Goal: Task Accomplishment & Management: Manage account settings

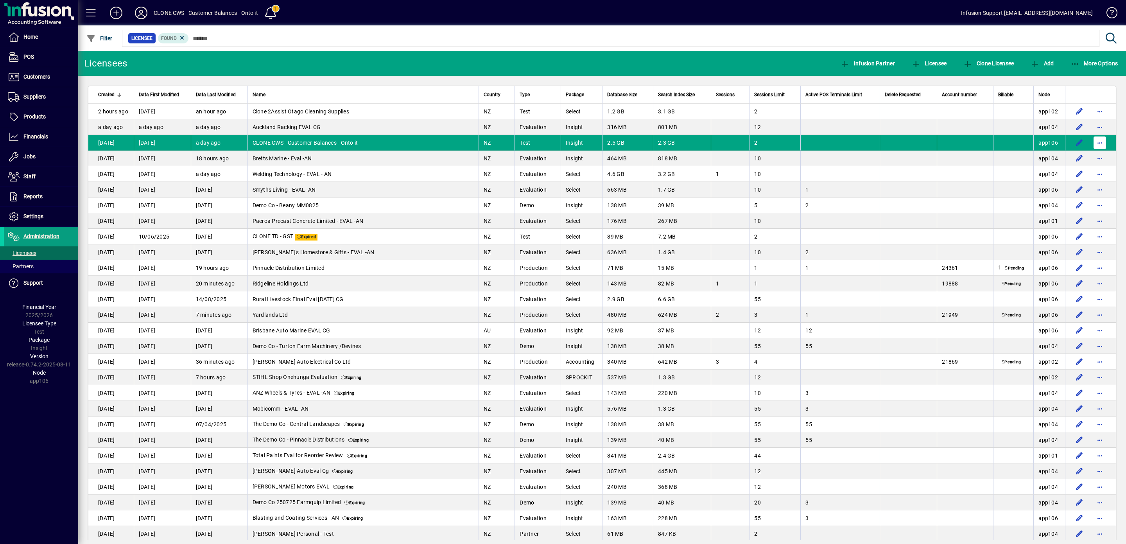
click at [1095, 144] on span "button" at bounding box center [1099, 142] width 19 height 19
click at [1040, 160] on span "Request licensee be deleted" at bounding box center [1049, 160] width 81 height 9
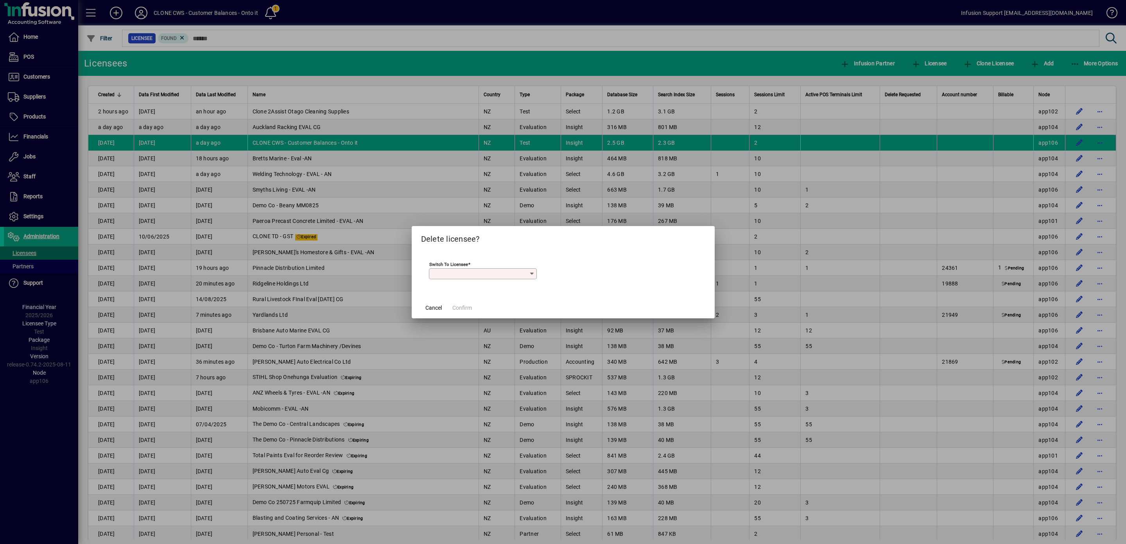
click at [533, 273] on icon at bounding box center [532, 274] width 6 height 6
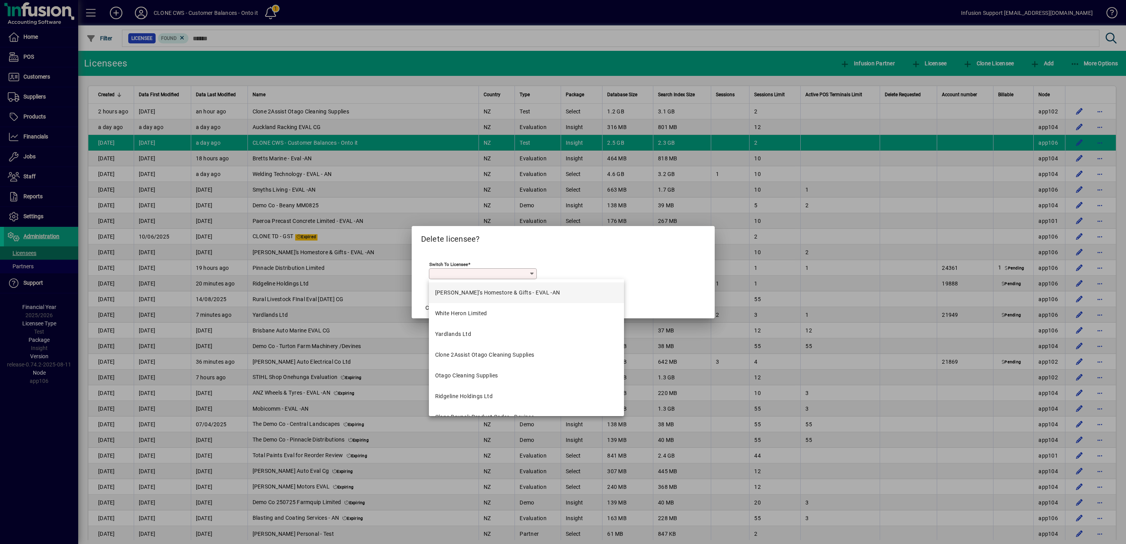
click at [533, 273] on icon at bounding box center [532, 274] width 6 height 6
click at [468, 376] on div "Otago Cleaning Supplies" at bounding box center [466, 375] width 63 height 8
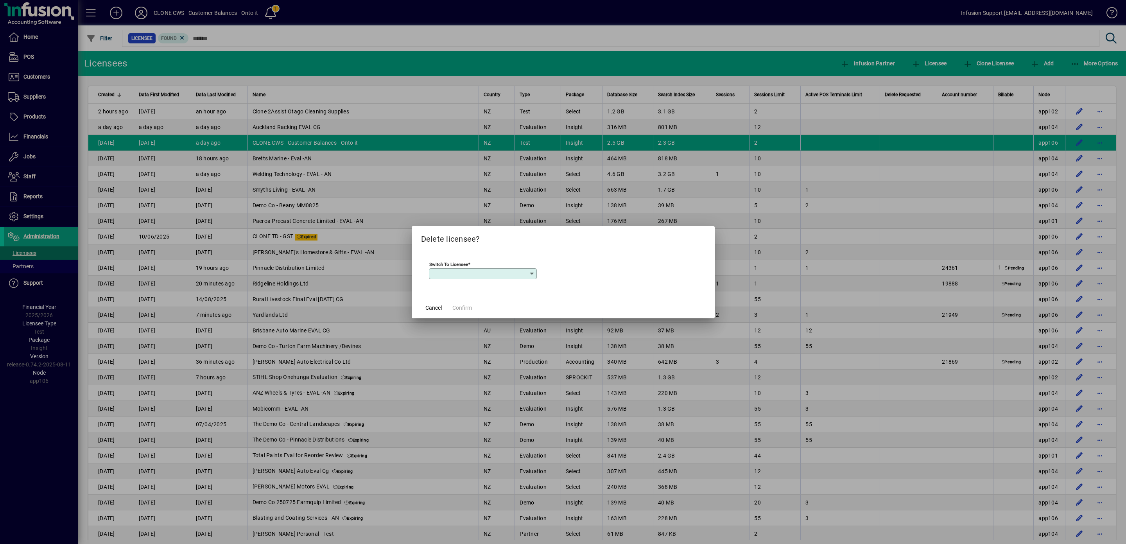
type input "**********"
click at [428, 308] on span "Cancel" at bounding box center [433, 308] width 16 height 8
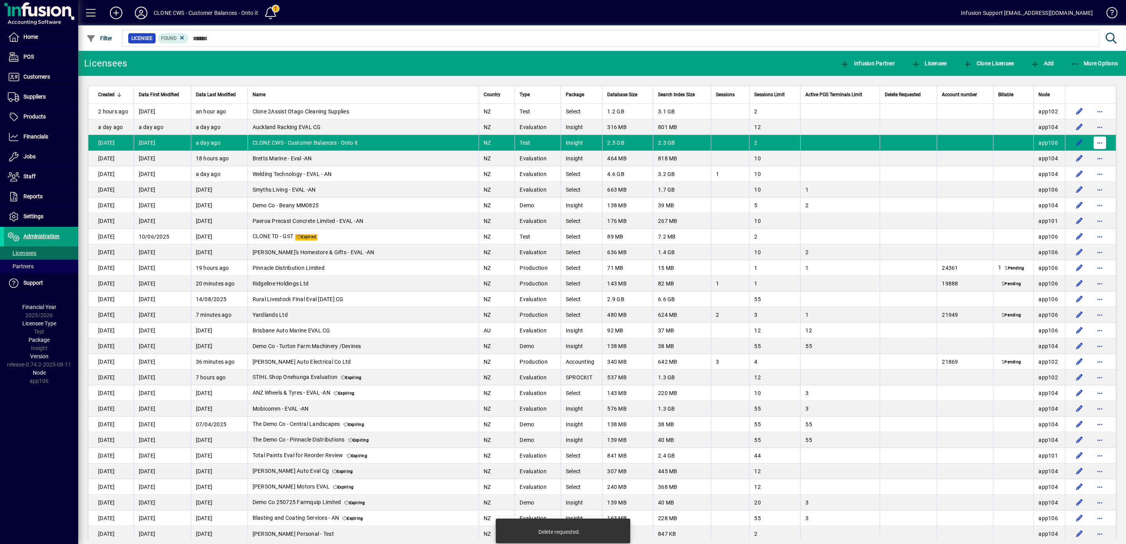
click at [1090, 144] on span "button" at bounding box center [1099, 142] width 19 height 19
click at [1036, 161] on span "Request licensee be deleted" at bounding box center [1049, 160] width 81 height 9
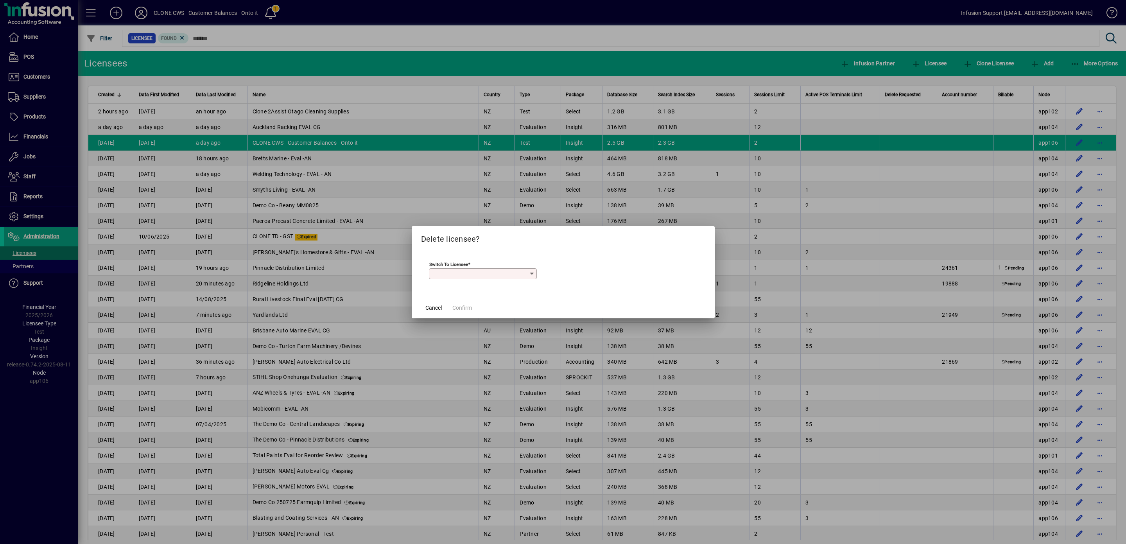
click at [530, 272] on icon at bounding box center [532, 274] width 6 height 6
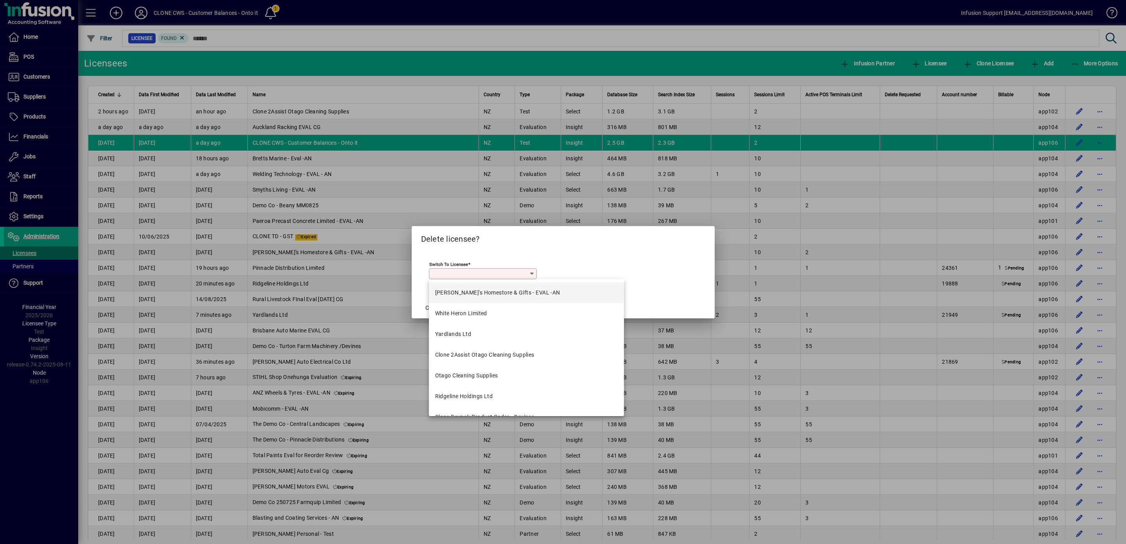
click at [468, 312] on div "White Heron Limited" at bounding box center [461, 313] width 52 height 8
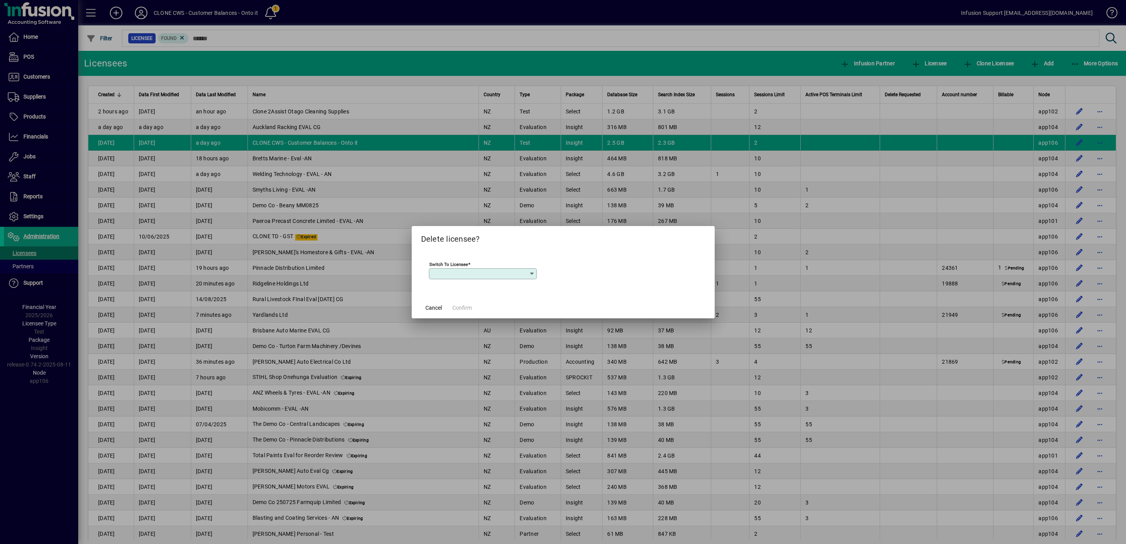
type input "**********"
click at [429, 308] on span "Cancel" at bounding box center [433, 308] width 16 height 8
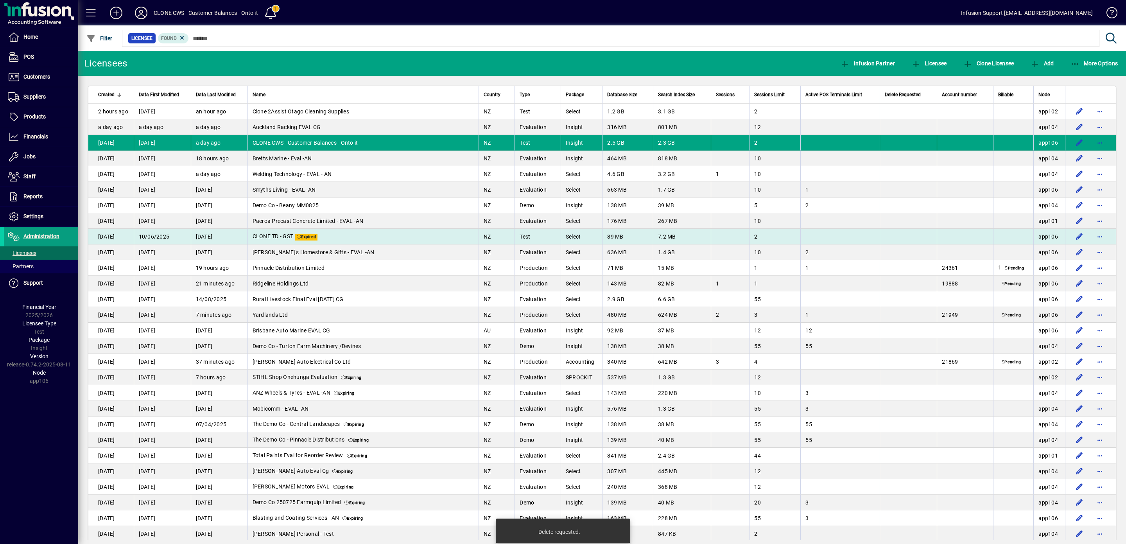
click at [349, 243] on td "CLONE TD - GST Expired" at bounding box center [362, 237] width 231 height 16
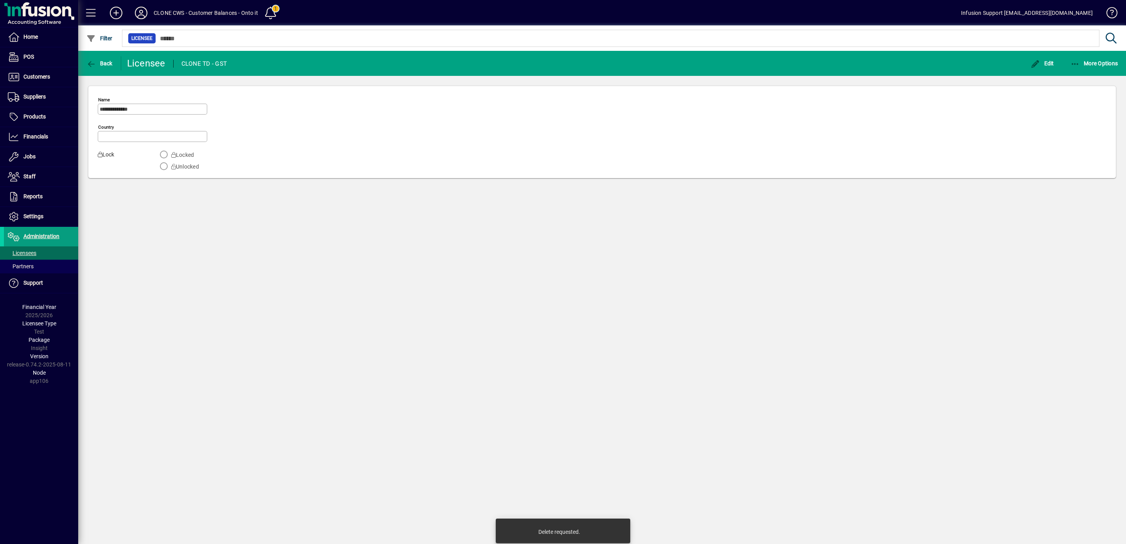
type input "**********"
click at [34, 235] on span "Administration" at bounding box center [32, 236] width 56 height 9
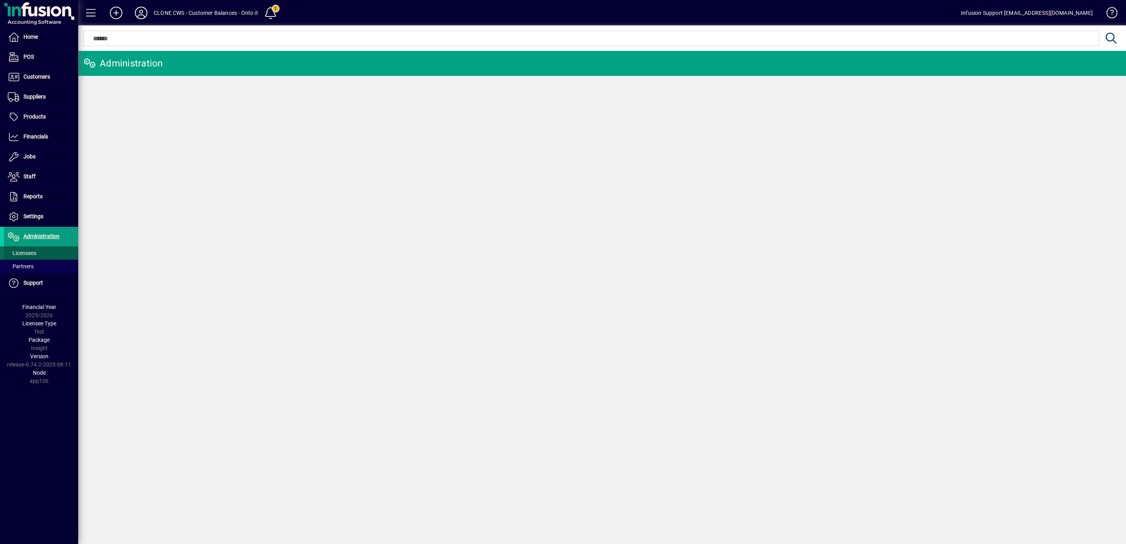
click at [26, 254] on span "Licensees" at bounding box center [22, 253] width 29 height 6
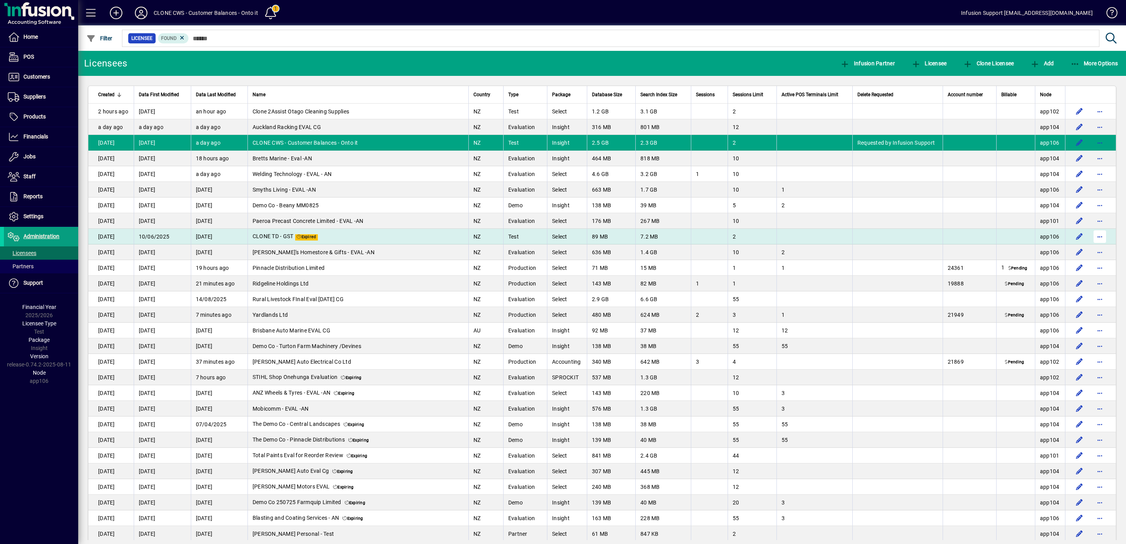
click at [1090, 243] on span "button" at bounding box center [1099, 236] width 19 height 19
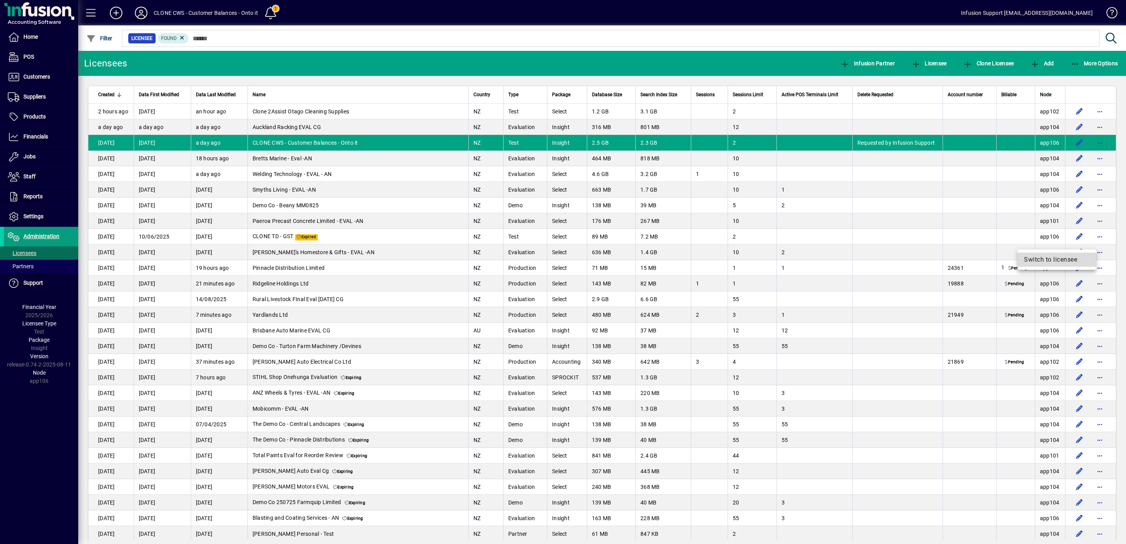
click at [1050, 256] on span "Switch to licensee" at bounding box center [1057, 259] width 66 height 9
